Goal: Task Accomplishment & Management: Use online tool/utility

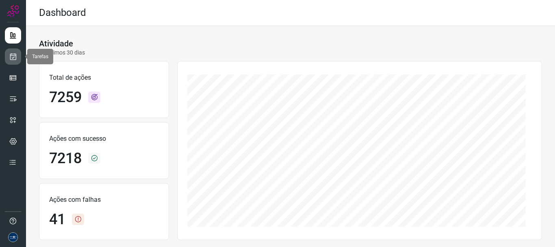
click at [17, 53] on link at bounding box center [13, 56] width 16 height 16
